Goal: Information Seeking & Learning: Learn about a topic

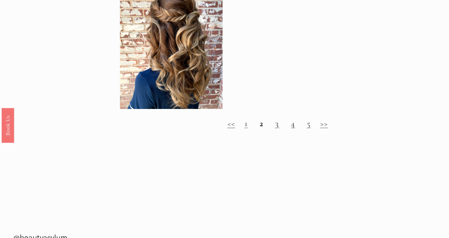
scroll to position [534, 0]
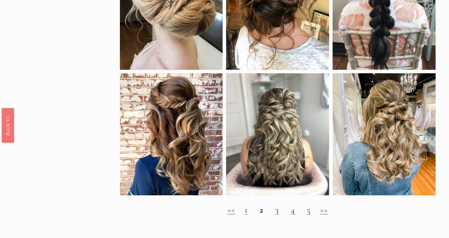
click at [276, 209] on link "3" at bounding box center [277, 210] width 4 height 11
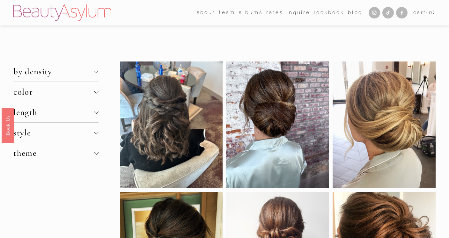
scroll to position [4, 0]
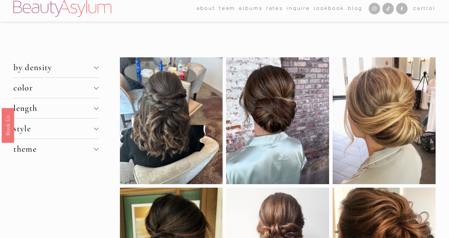
click at [58, 156] on button "theme" at bounding box center [55, 149] width 85 height 20
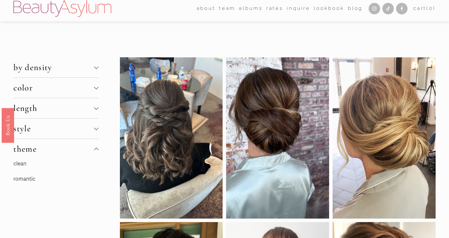
click at [58, 156] on button "theme" at bounding box center [55, 149] width 85 height 20
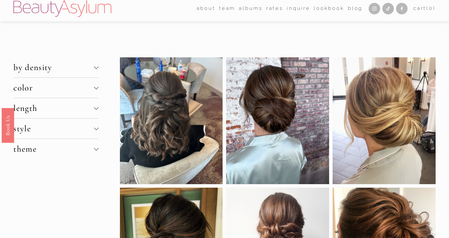
click at [60, 131] on span "style" at bounding box center [53, 129] width 81 height 11
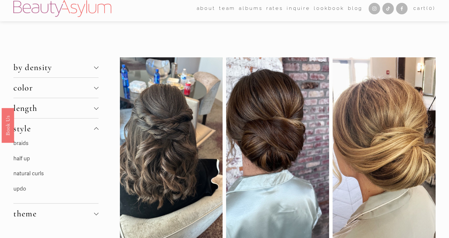
click at [27, 158] on link "half up" at bounding box center [21, 158] width 17 height 7
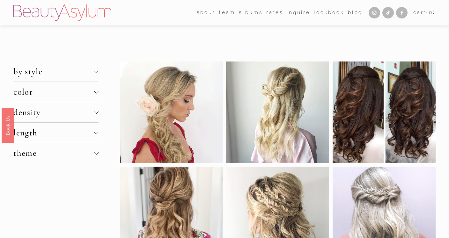
click at [44, 118] on button "density" at bounding box center [55, 112] width 85 height 20
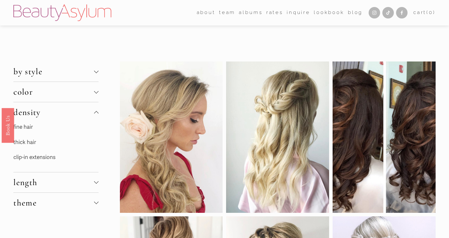
click at [33, 142] on link "thick hair" at bounding box center [24, 142] width 23 height 7
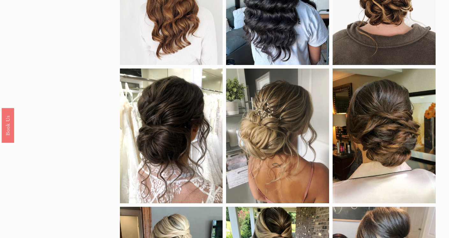
scroll to position [264, 0]
